Goal: Task Accomplishment & Management: Manage account settings

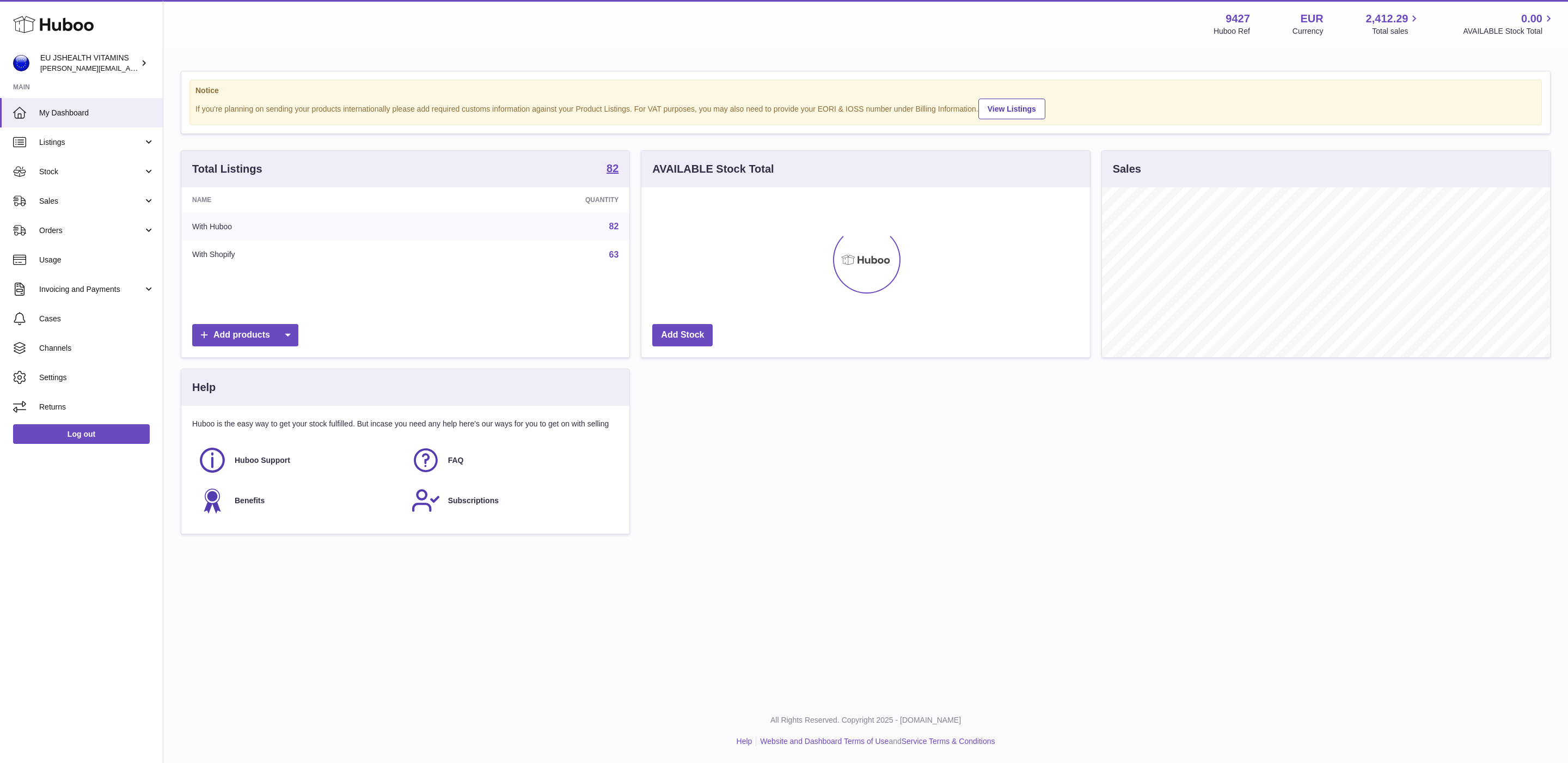
scroll to position [170, 448]
drag, startPoint x: 80, startPoint y: 177, endPoint x: 80, endPoint y: 191, distance: 14.0
click at [80, 177] on link "Stock" at bounding box center [81, 171] width 163 height 29
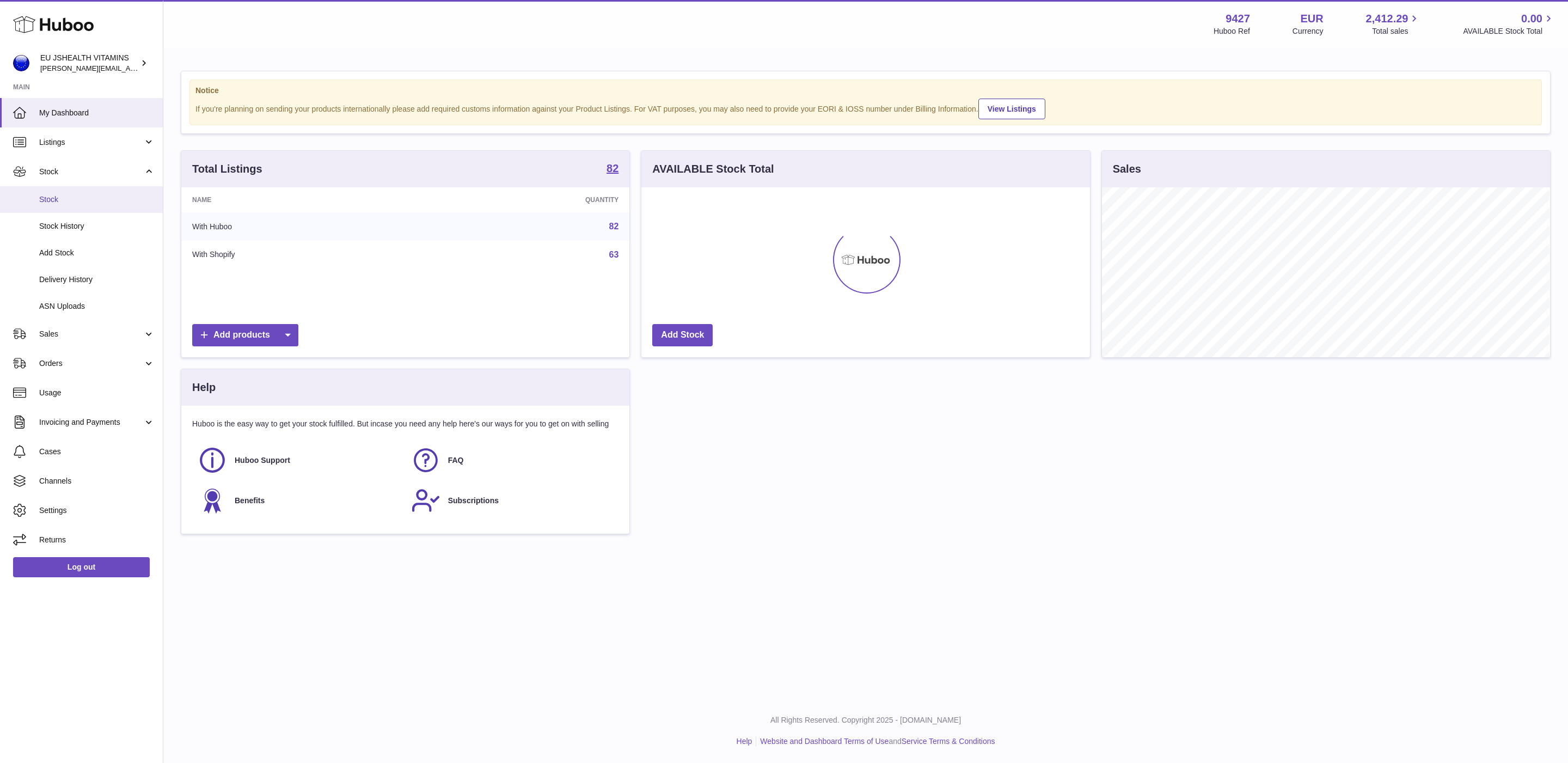
click at [80, 201] on span "Stock" at bounding box center [97, 199] width 116 height 10
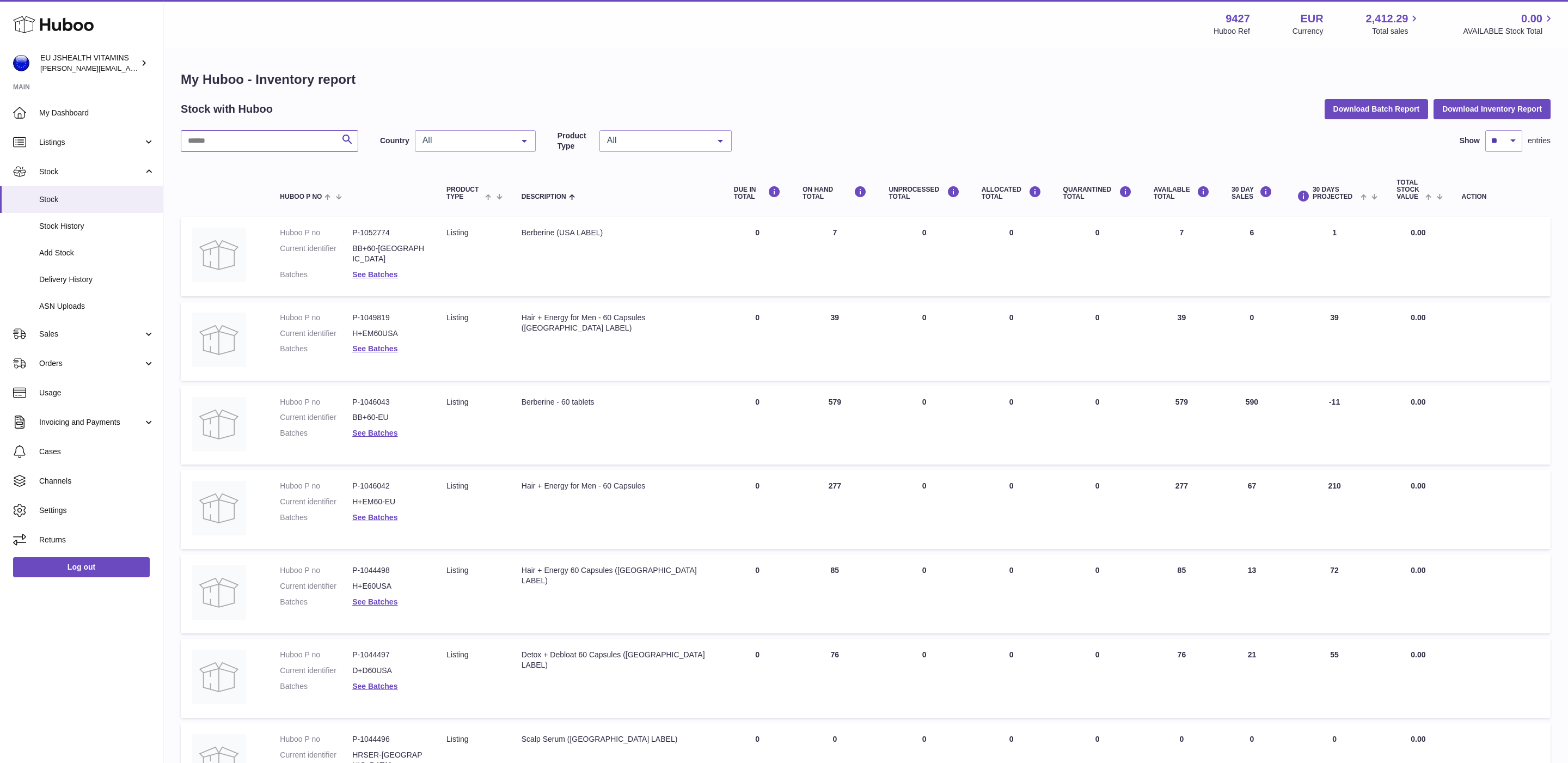
click at [260, 143] on input "text" at bounding box center [269, 141] width 177 height 22
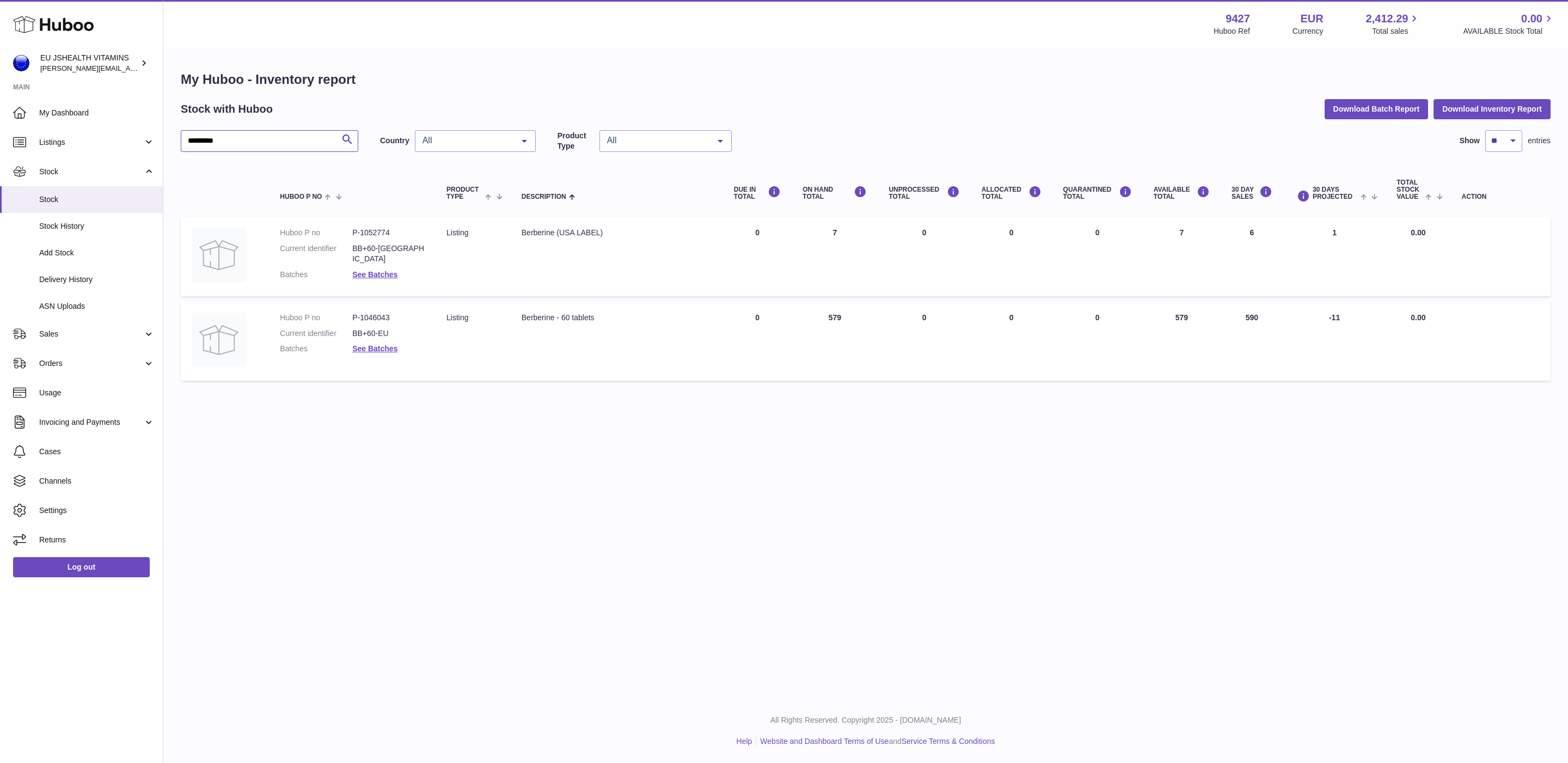
type input "*********"
drag, startPoint x: 1167, startPoint y: 314, endPoint x: 1156, endPoint y: 317, distance: 11.4
click at [1157, 315] on td "AVAILABLE Total 579" at bounding box center [1182, 341] width 78 height 79
copy td "579"
click at [100, 565] on link "Log out" at bounding box center [81, 567] width 137 height 20
